Goal: Task Accomplishment & Management: Manage account settings

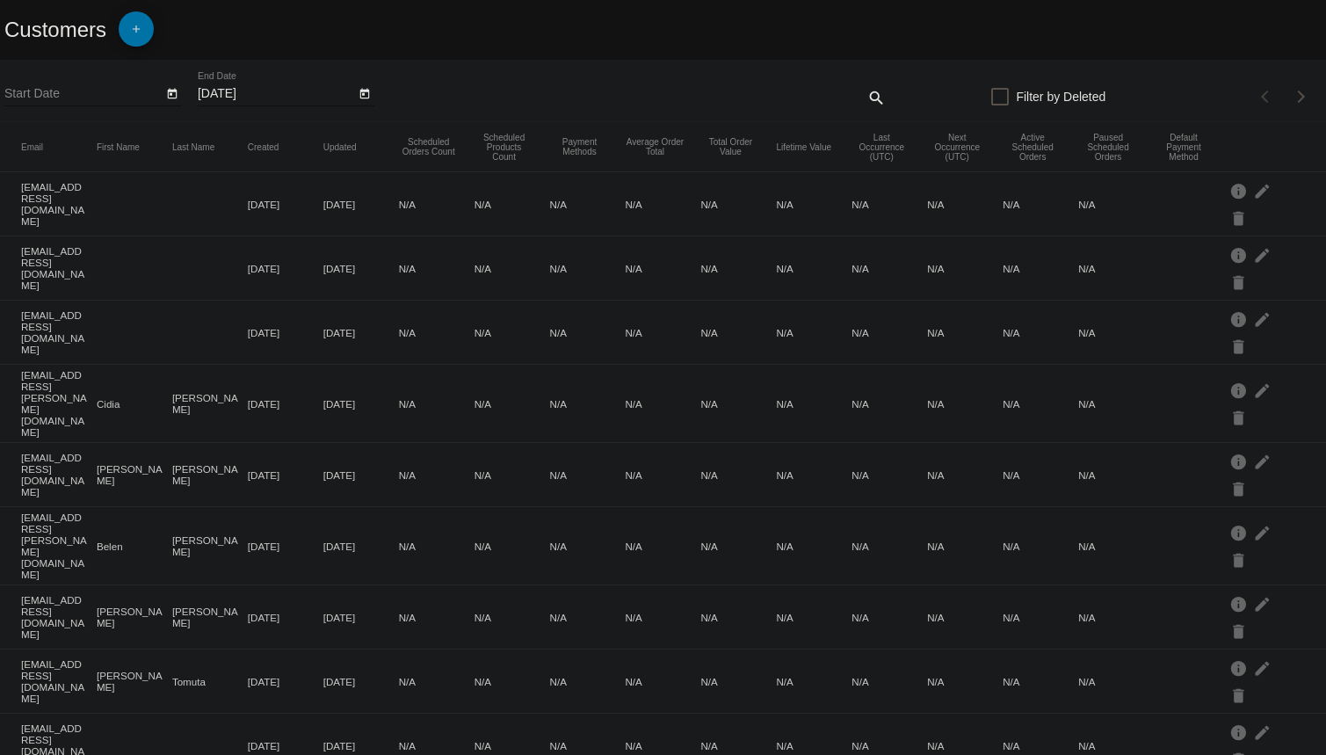
click at [141, 28] on mat-icon "add" at bounding box center [136, 33] width 21 height 21
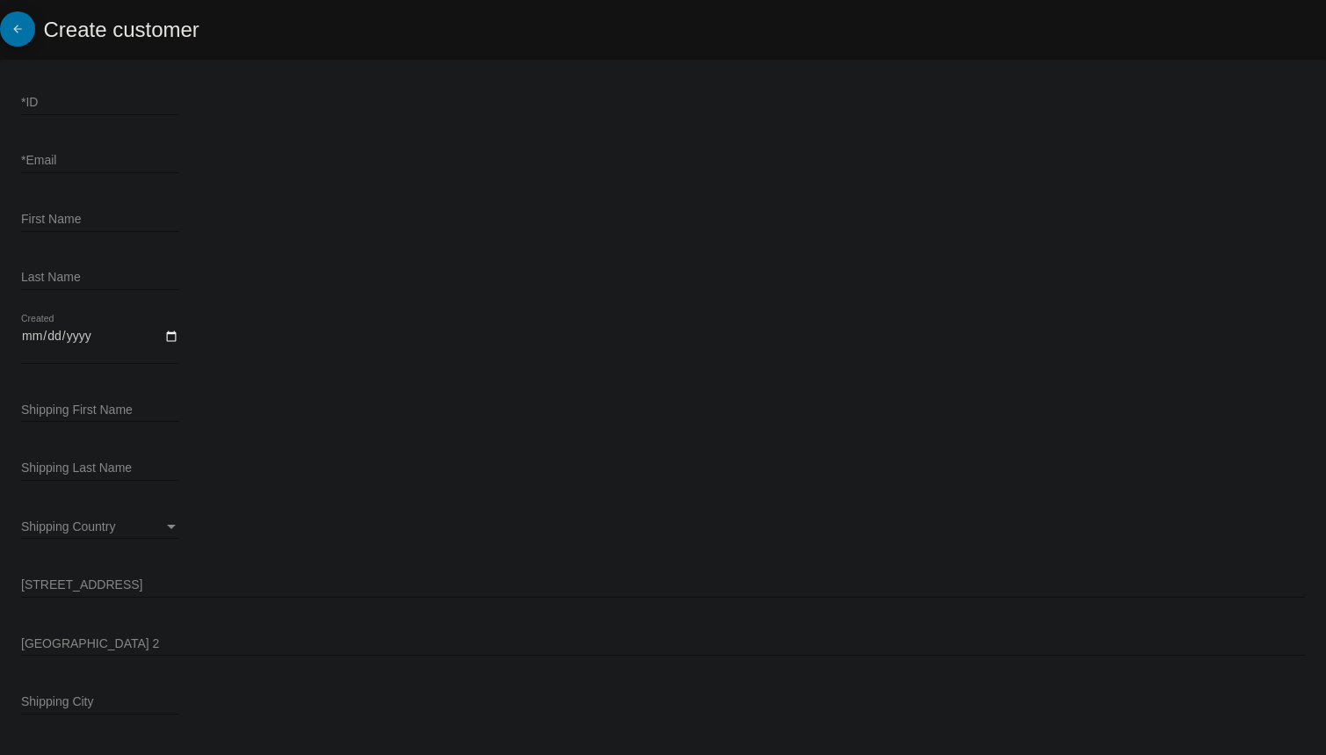
click at [26, 35] on mat-icon "arrow_back" at bounding box center [17, 33] width 21 height 21
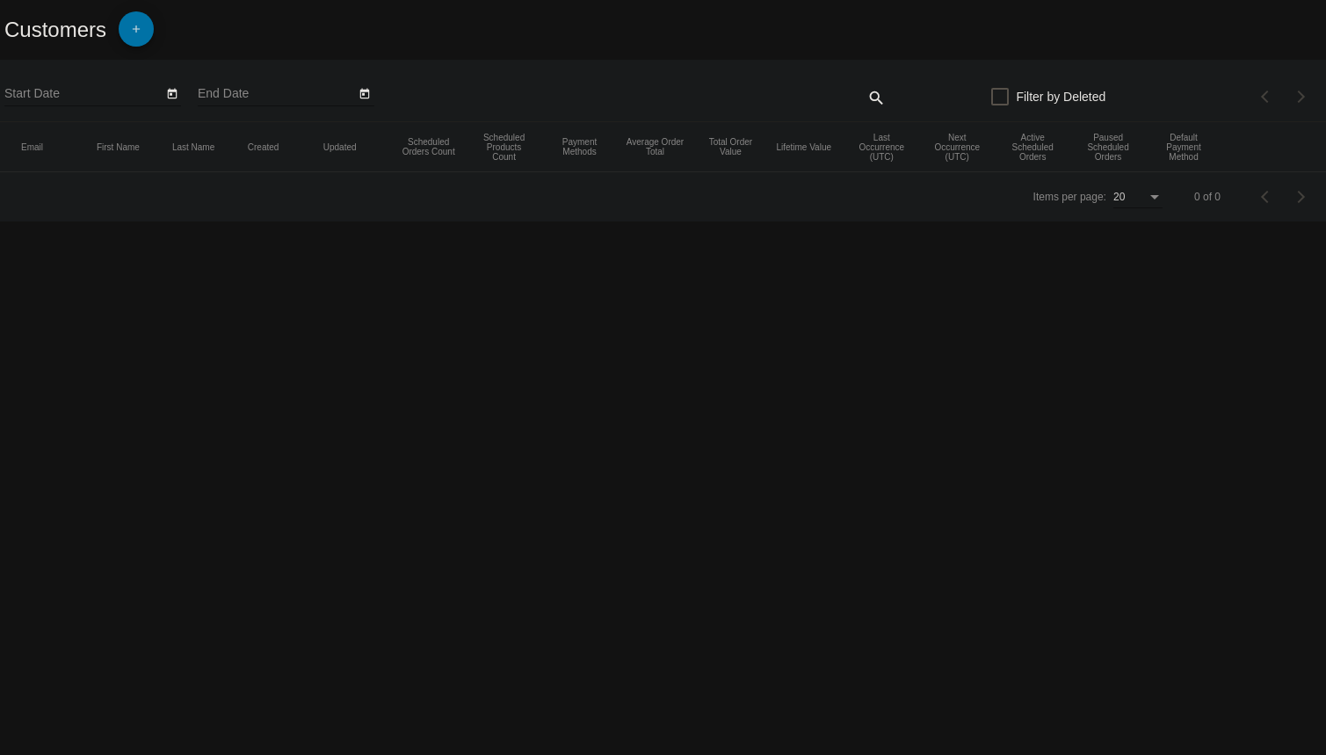
type input "9/8/2025"
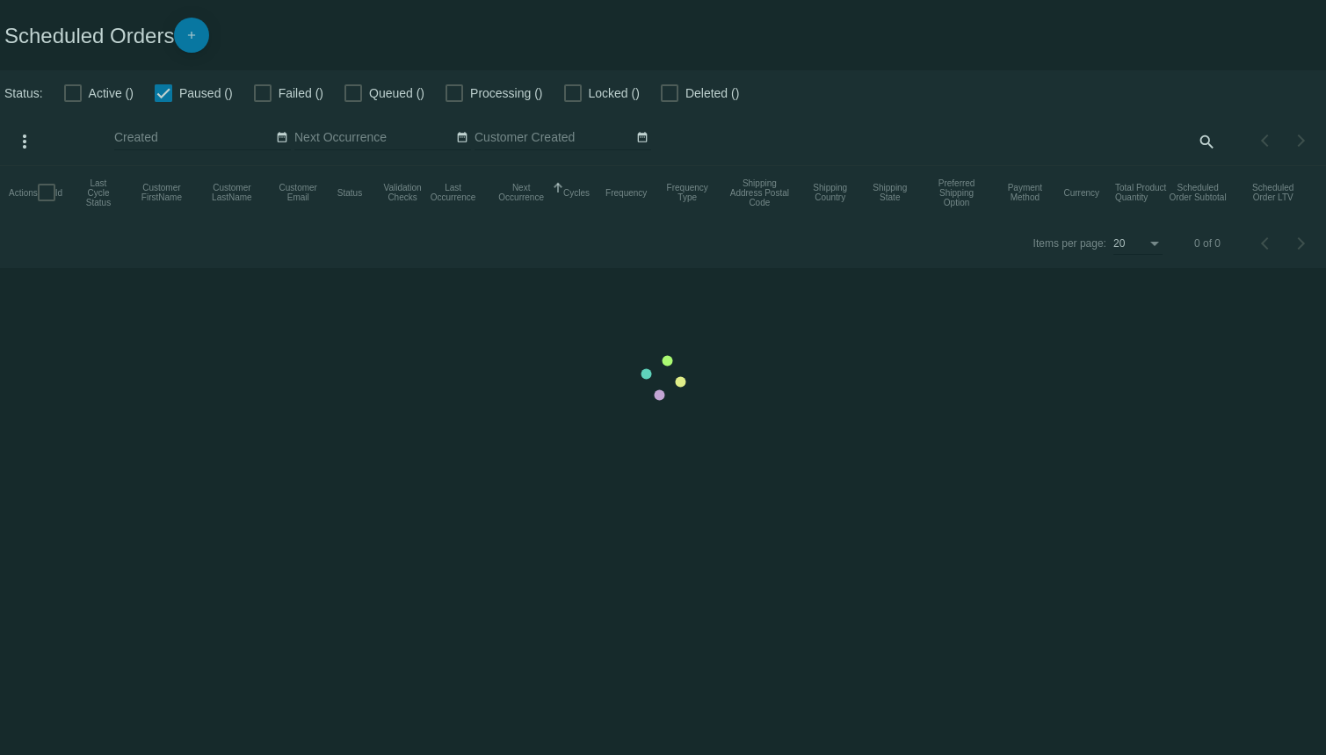
checkbox input "false"
checkbox input "true"
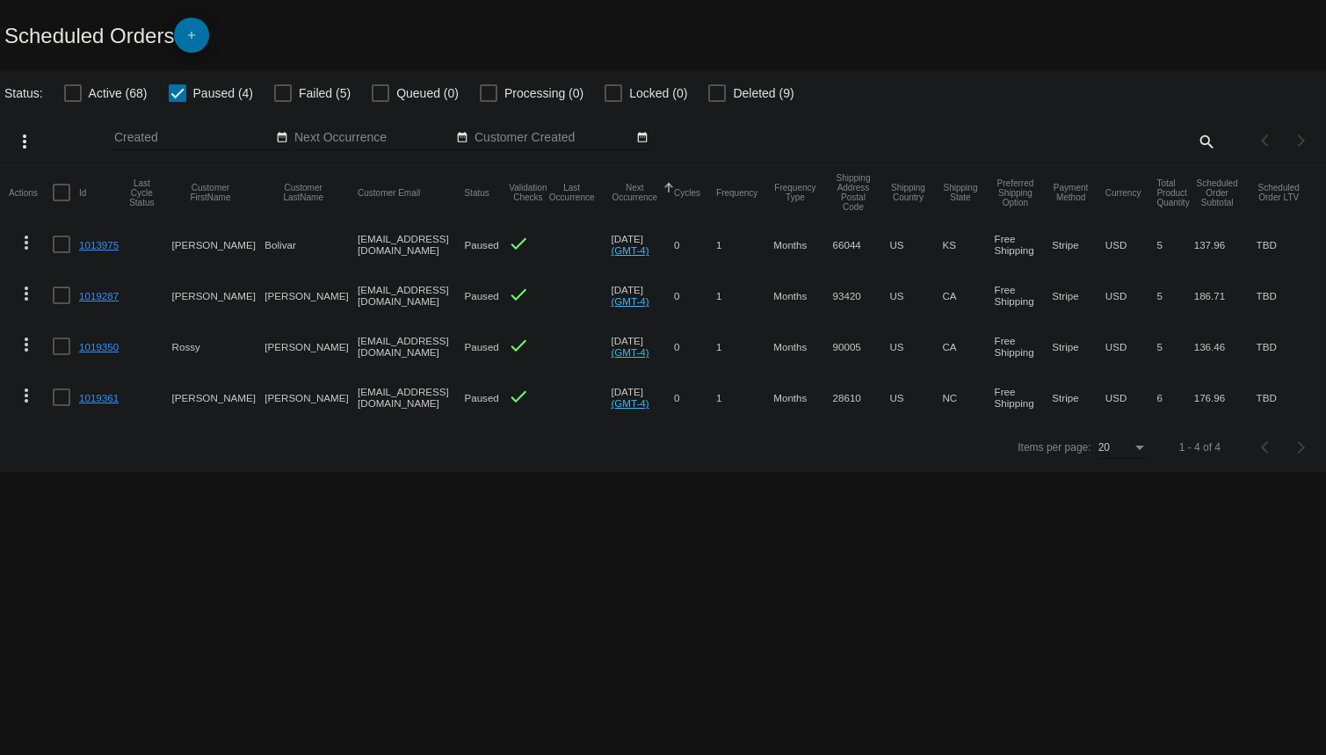
click at [1209, 141] on mat-icon "search" at bounding box center [1205, 140] width 21 height 27
click at [916, 141] on input "Search" at bounding box center [1051, 138] width 330 height 14
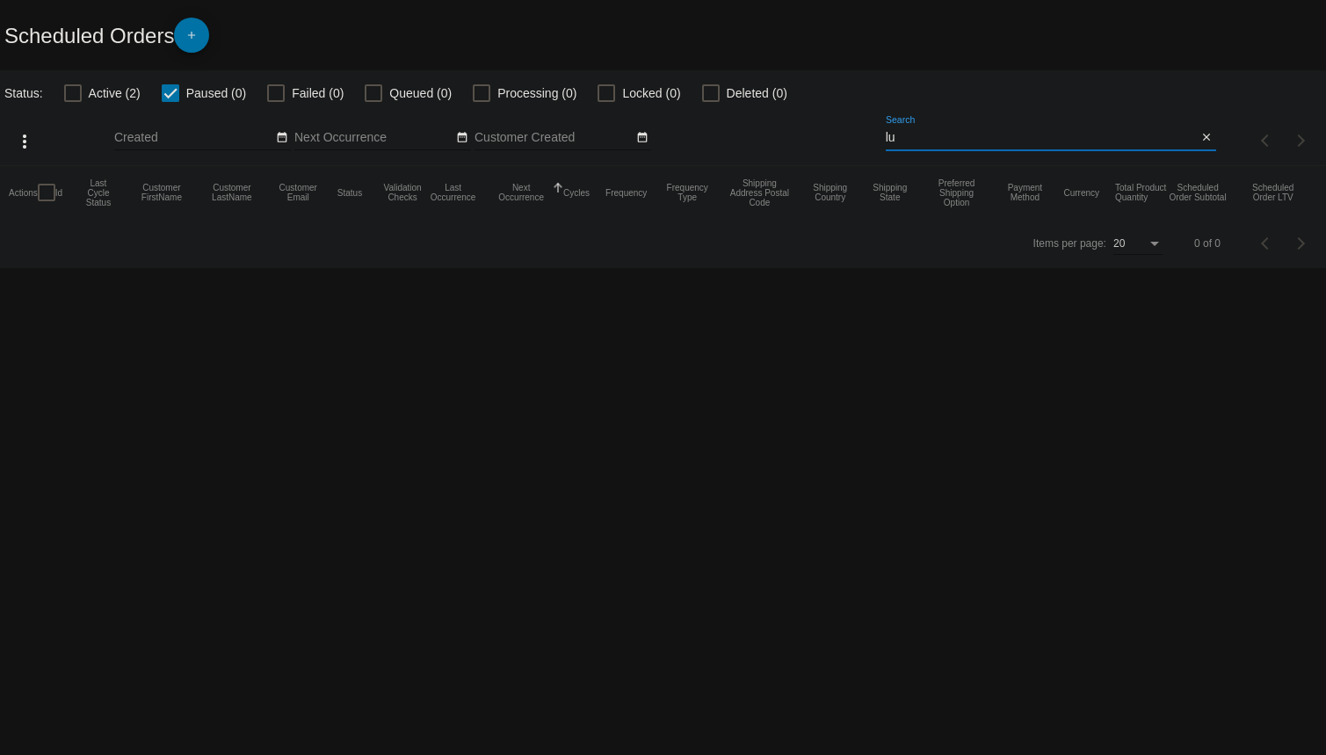
type input "l"
click at [916, 141] on input "[PERSON_NAME]" at bounding box center [1042, 138] width 312 height 14
click at [972, 132] on input "[PERSON_NAME]" at bounding box center [1042, 138] width 312 height 14
click at [974, 144] on input "[PERSON_NAME]" at bounding box center [1042, 138] width 312 height 14
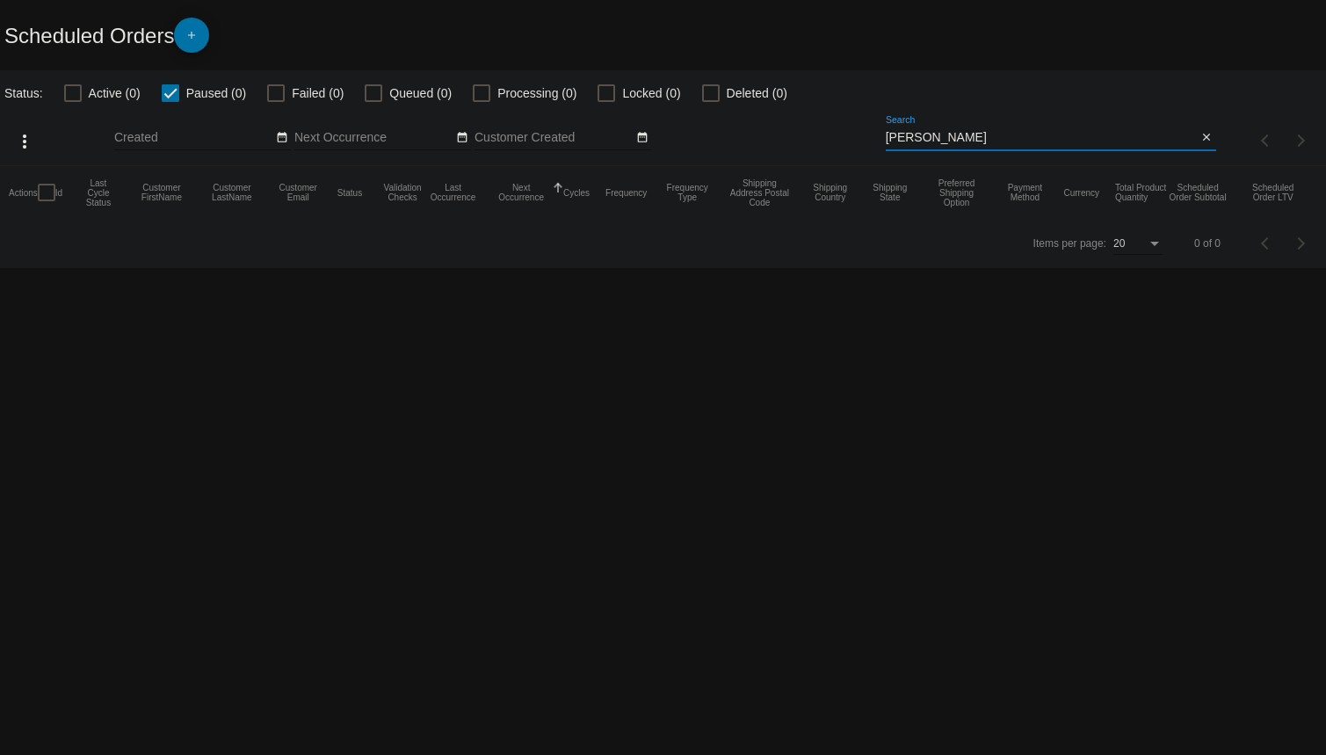
click at [974, 144] on input "[PERSON_NAME]" at bounding box center [1042, 138] width 312 height 14
type input "L"
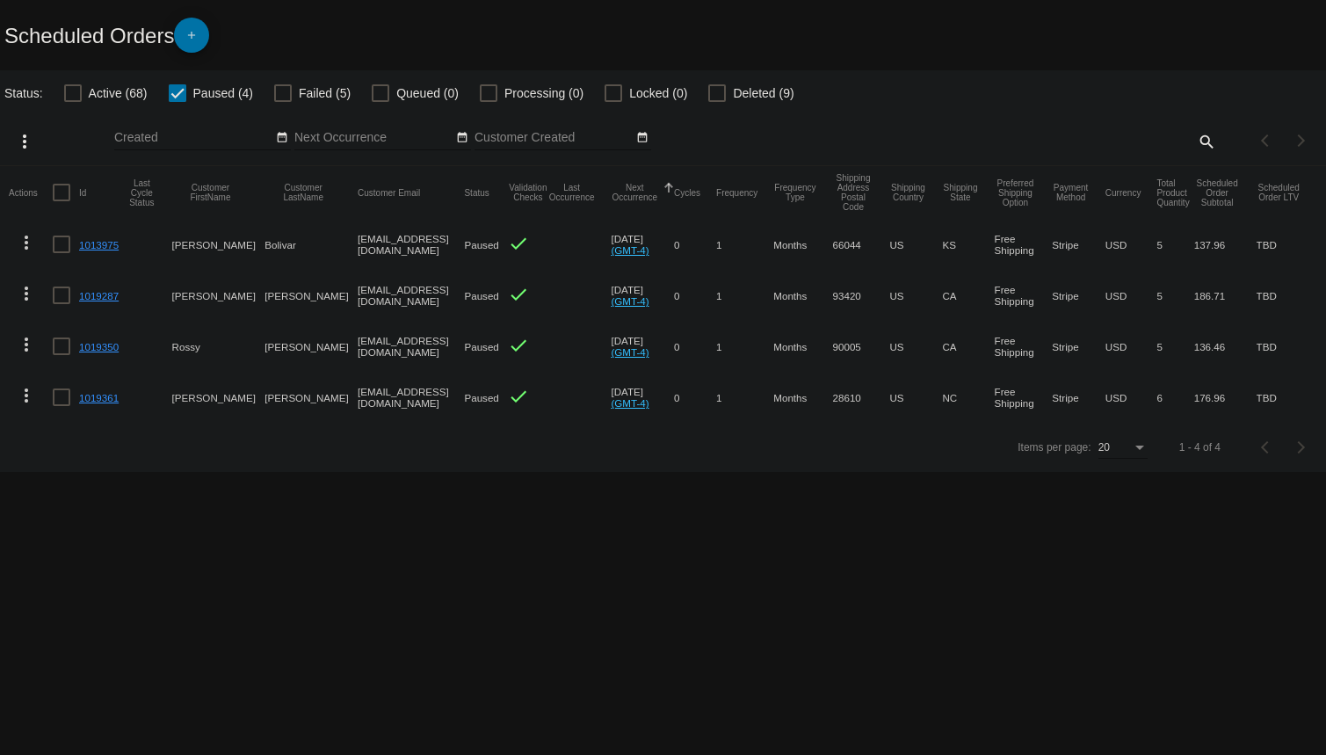
click at [186, 35] on mat-icon "add" at bounding box center [191, 39] width 21 height 21
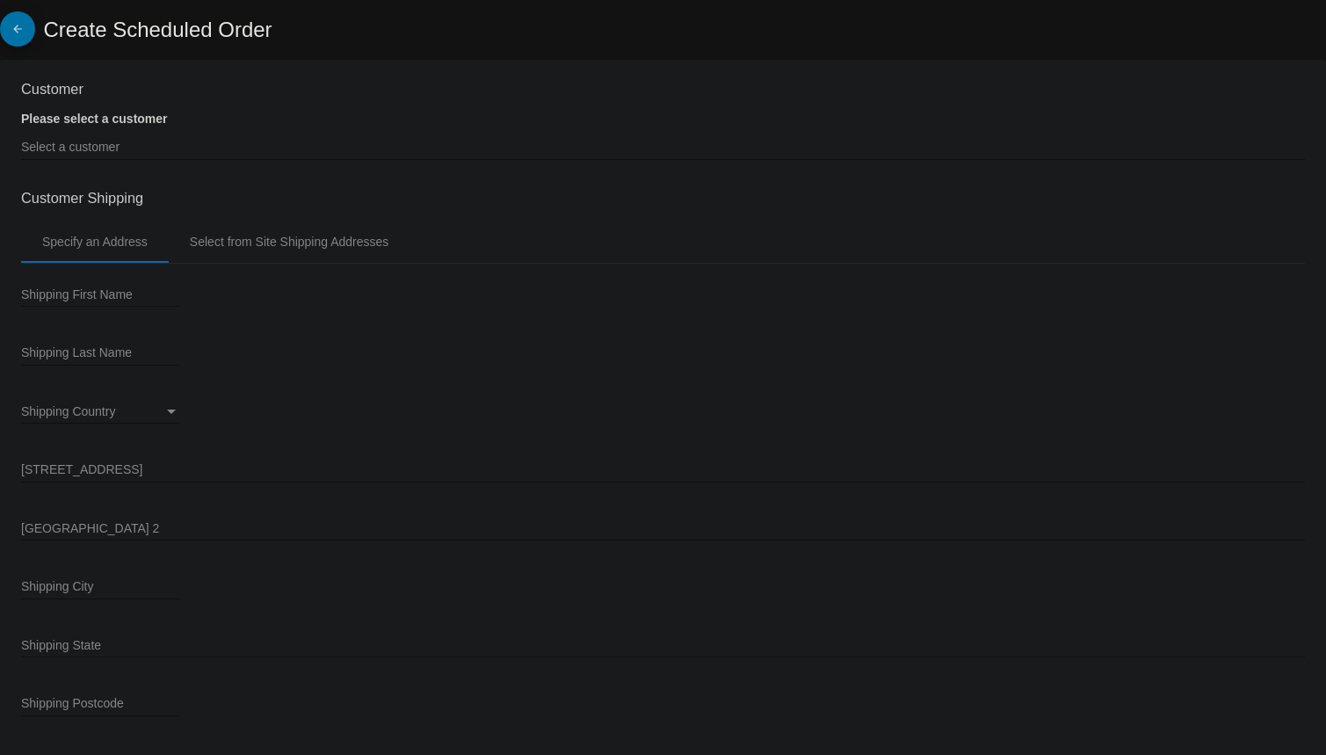
type input "[DATE]"
click at [29, 34] on link "arrow_back" at bounding box center [17, 28] width 35 height 35
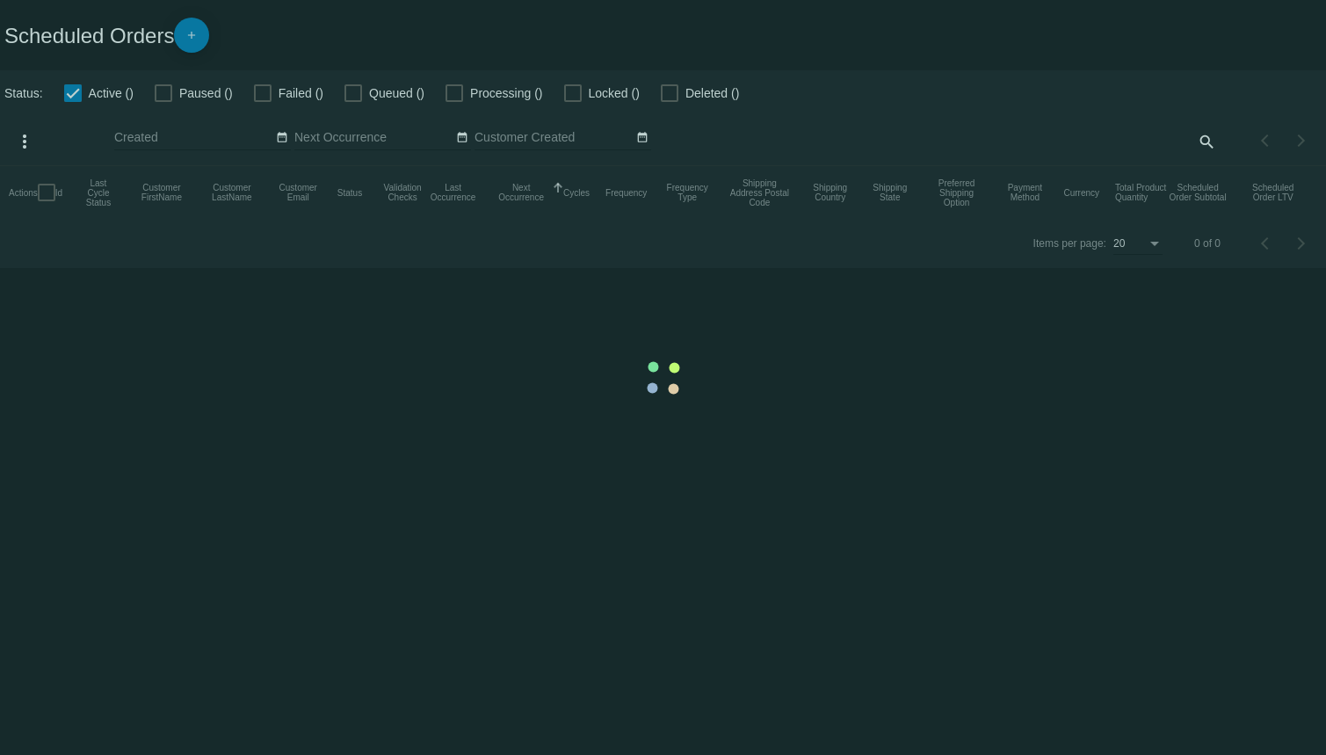
checkbox input "false"
checkbox input "true"
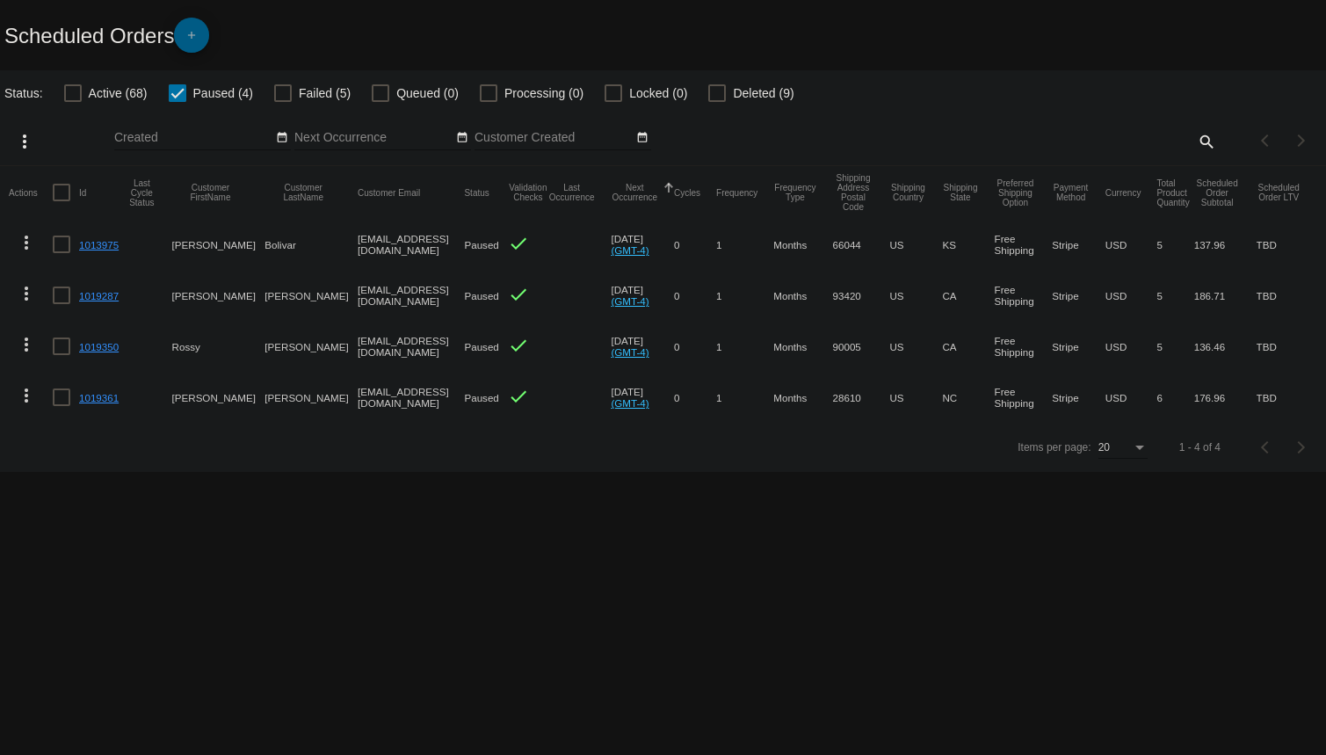
click at [193, 37] on mat-icon "add" at bounding box center [191, 39] width 21 height 21
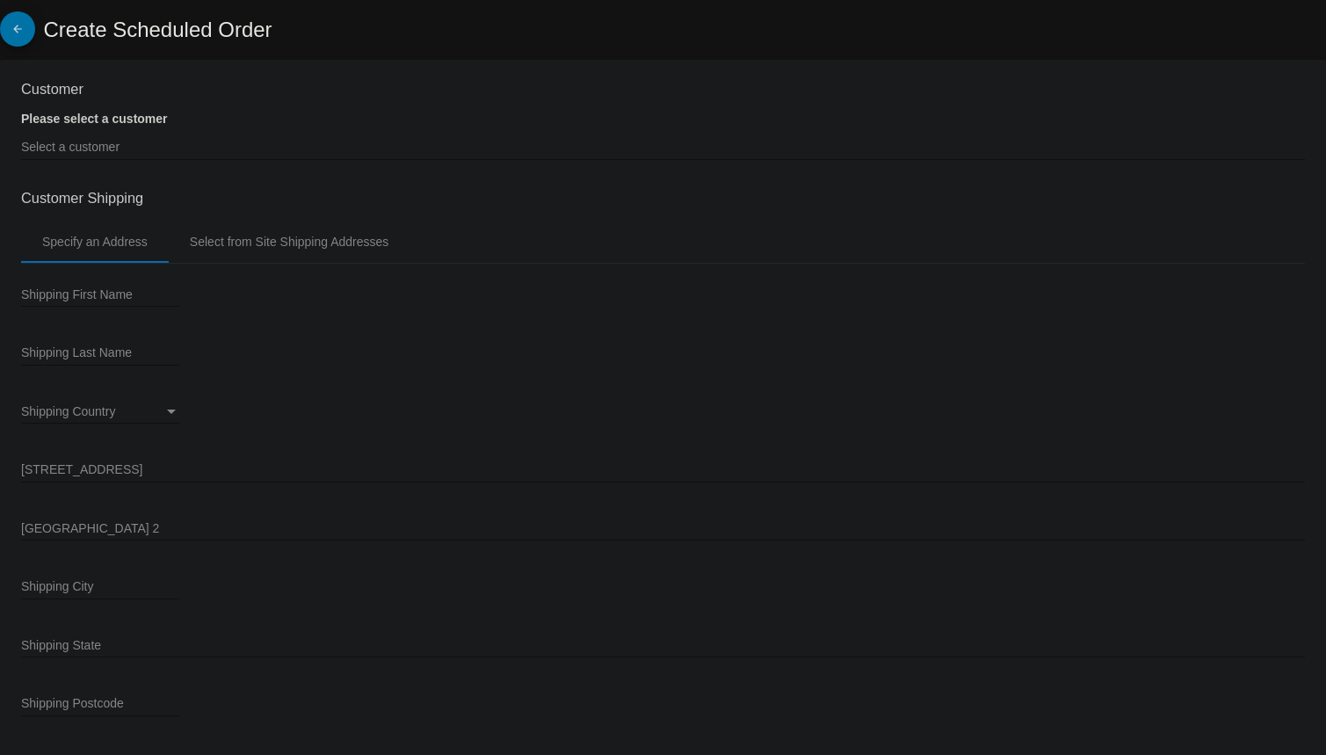
type input "[DATE]"
click at [133, 153] on input "Select a customer" at bounding box center [663, 148] width 1284 height 14
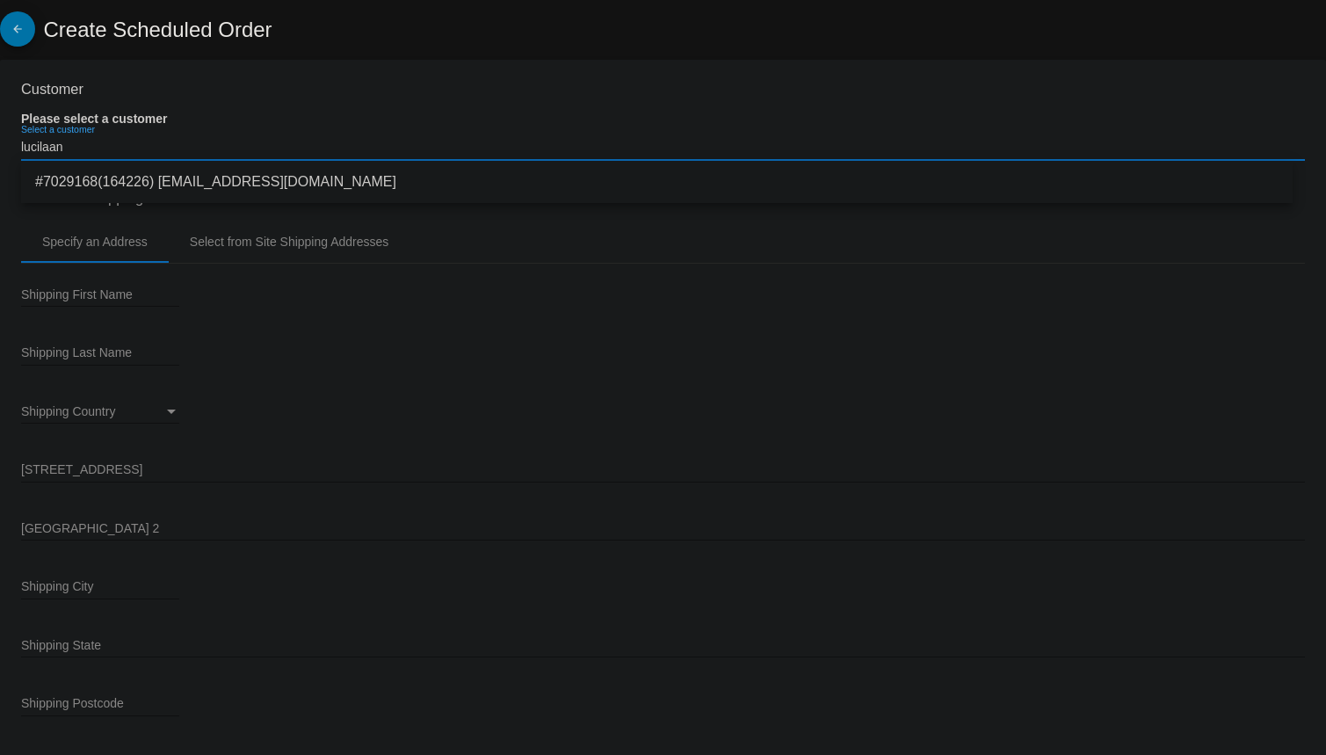
type input "lucilaan"
click at [222, 178] on span "#7029168(164226) [EMAIL_ADDRESS][DOMAIN_NAME]" at bounding box center [656, 182] width 1243 height 42
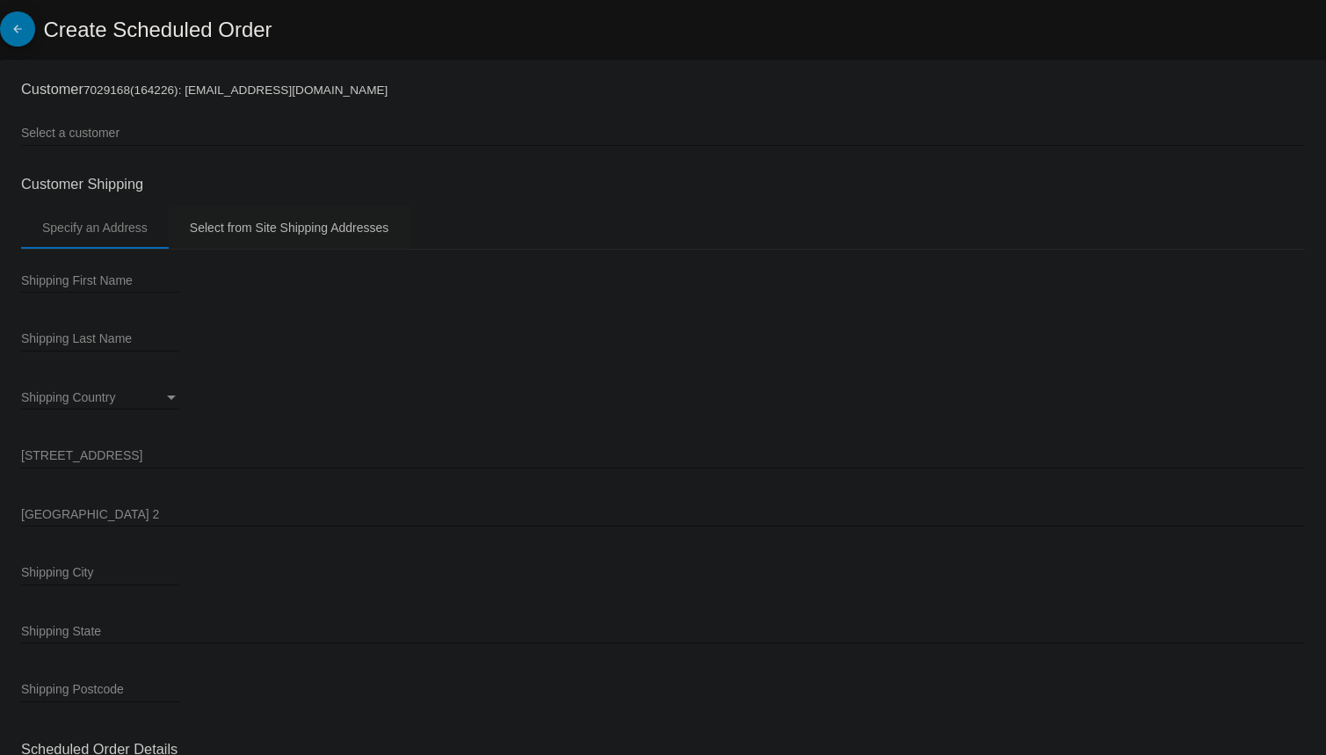
click at [263, 229] on div "Select from Site Shipping Addresses" at bounding box center [289, 228] width 199 height 14
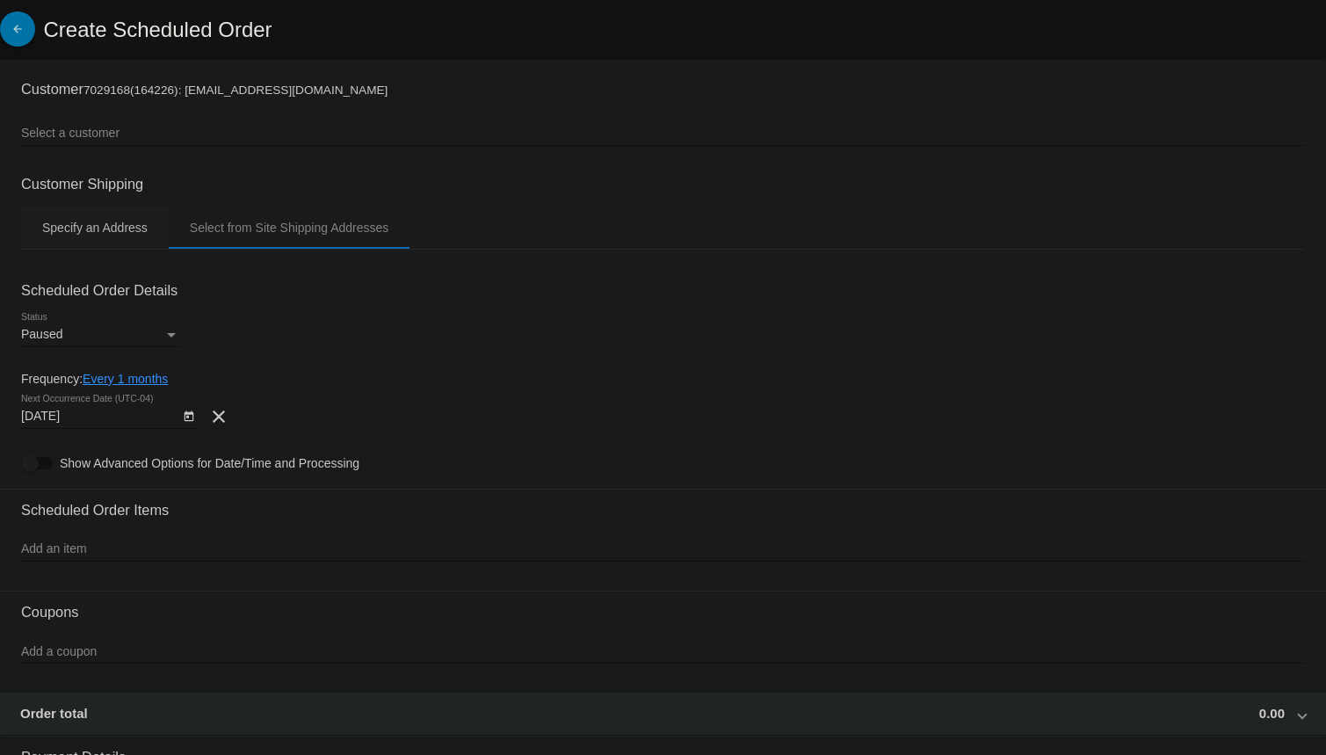
click at [112, 232] on div "Specify an Address" at bounding box center [94, 228] width 105 height 14
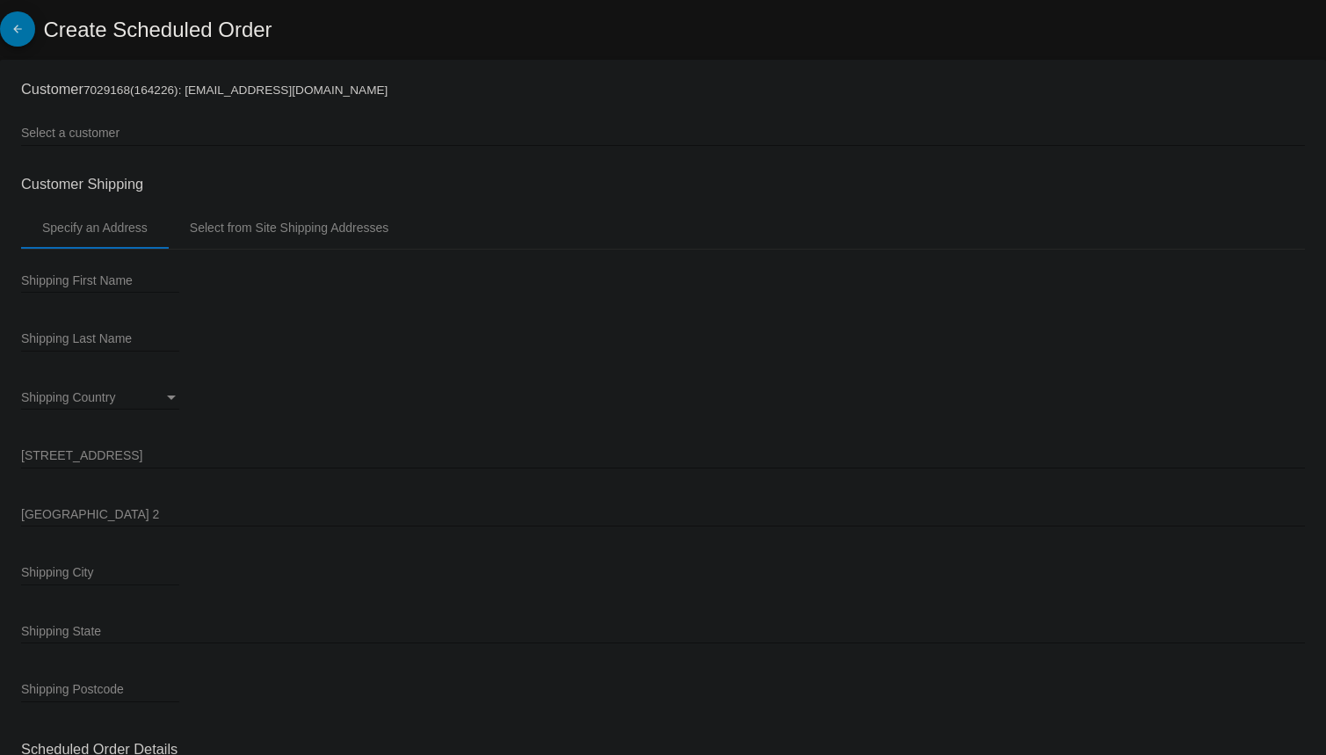
click at [14, 25] on mat-icon "arrow_back" at bounding box center [17, 33] width 21 height 21
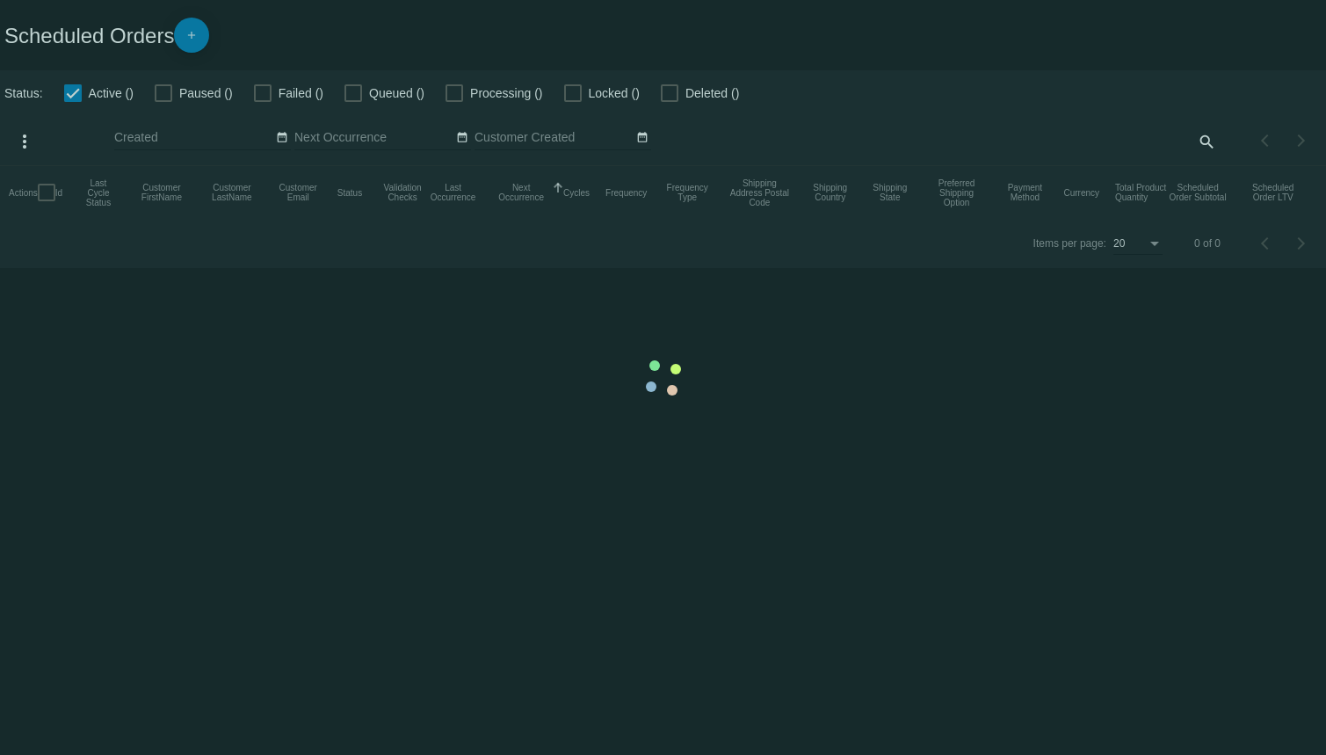
checkbox input "false"
checkbox input "true"
